Goal: Book appointment/travel/reservation

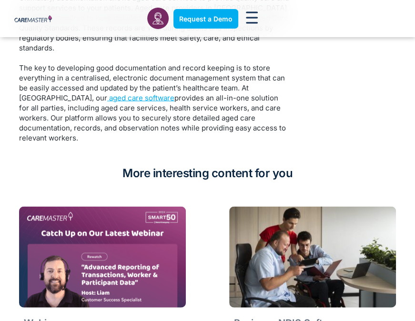
scroll to position [1800, 0]
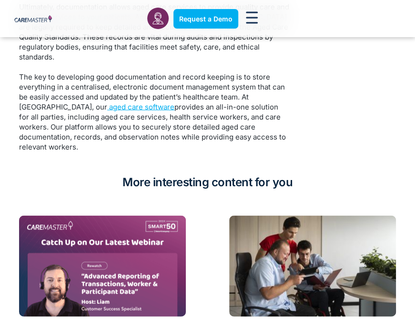
click at [112, 102] on span "provides an all-in-one solution for all parties, including aged care services, …" at bounding box center [152, 126] width 267 height 49
click at [116, 102] on span "aged care software" at bounding box center [141, 106] width 65 height 9
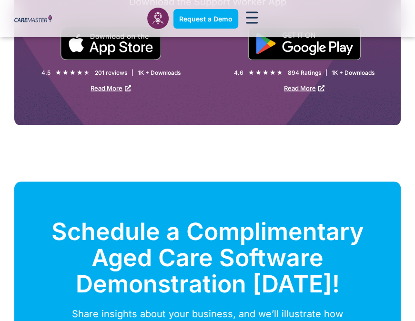
scroll to position [3067, 0]
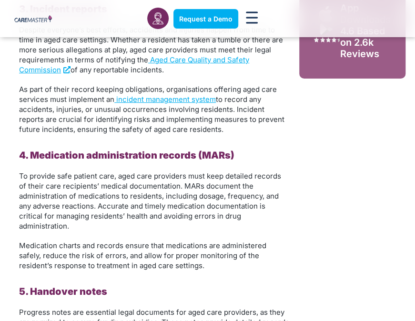
scroll to position [1119, 0]
